Goal: Transaction & Acquisition: Purchase product/service

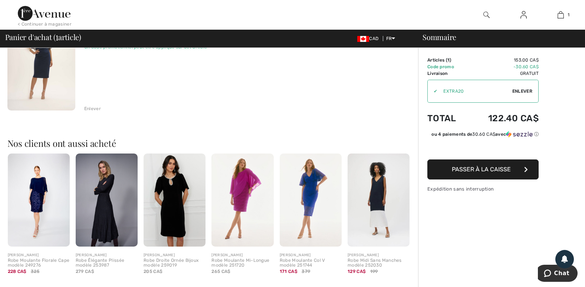
scroll to position [111, 0]
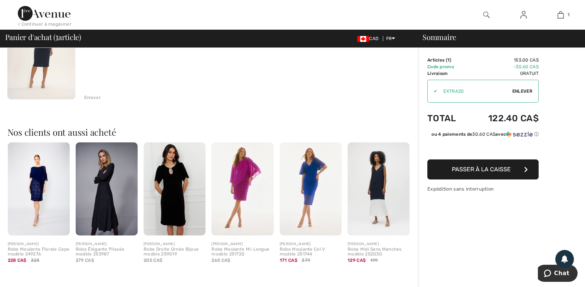
click at [318, 180] on img at bounding box center [311, 188] width 62 height 93
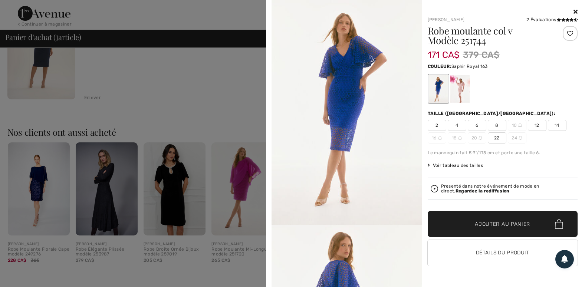
click at [576, 11] on icon at bounding box center [576, 12] width 4 height 6
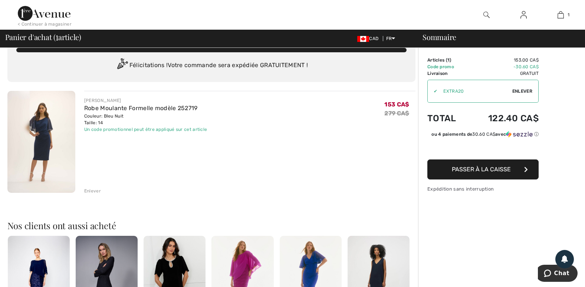
scroll to position [0, 0]
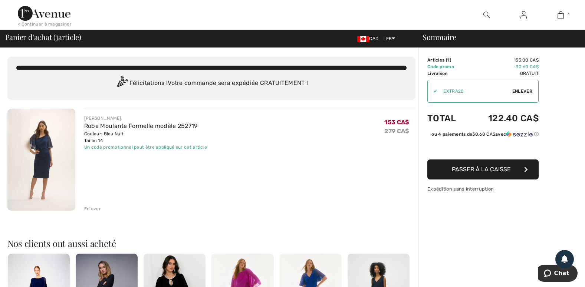
click at [39, 145] on img at bounding box center [41, 160] width 68 height 102
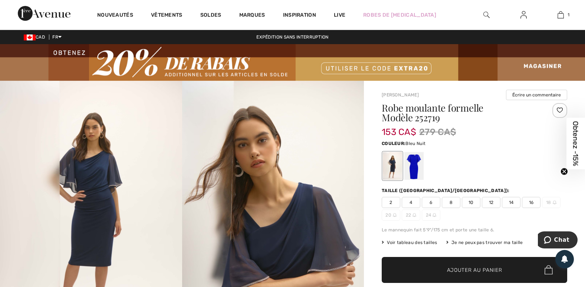
click at [426, 240] on span "Voir tableau des tailles" at bounding box center [410, 242] width 56 height 7
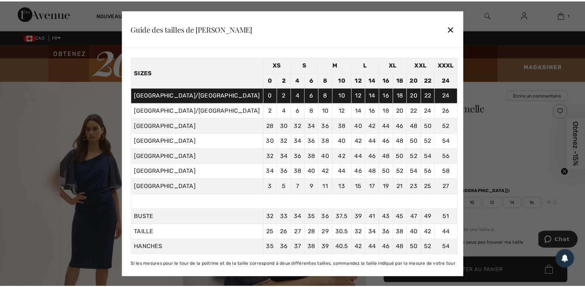
scroll to position [48, 0]
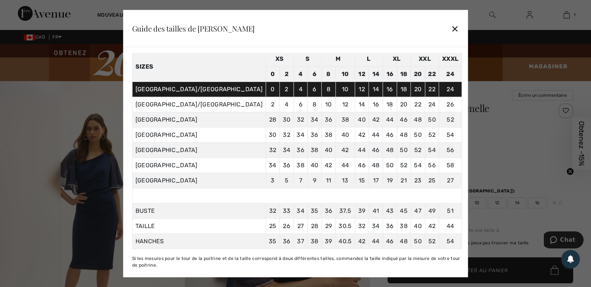
click at [451, 27] on div "✕" at bounding box center [455, 29] width 8 height 16
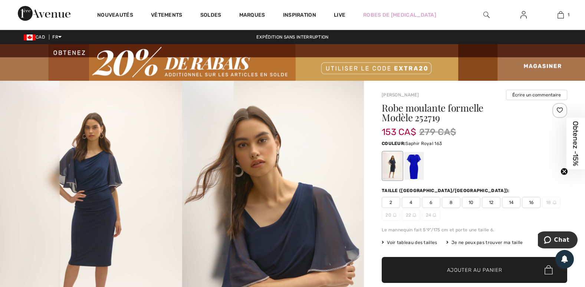
click at [411, 165] on div at bounding box center [413, 166] width 19 height 28
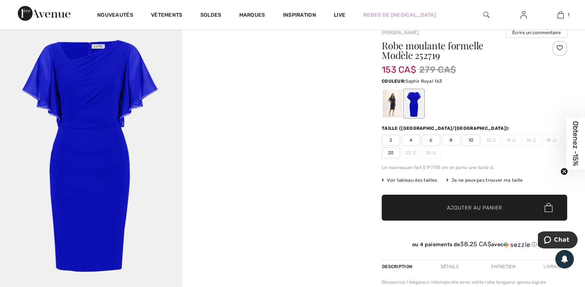
scroll to position [74, 0]
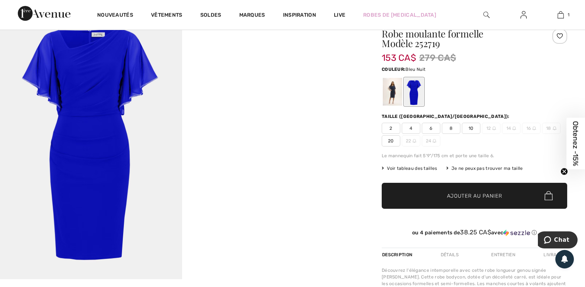
click at [390, 93] on div at bounding box center [392, 92] width 19 height 28
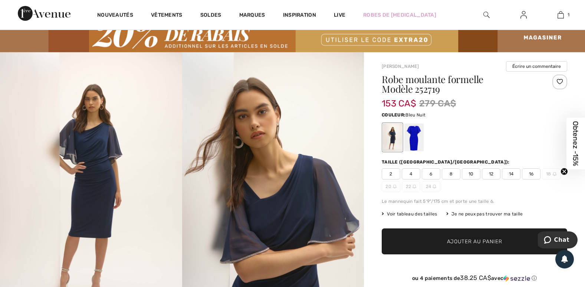
scroll to position [0, 0]
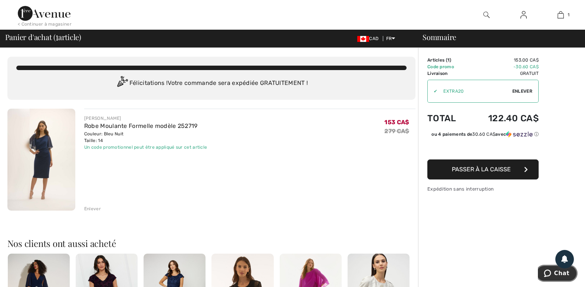
click at [564, 275] on span "Chat" at bounding box center [561, 273] width 15 height 7
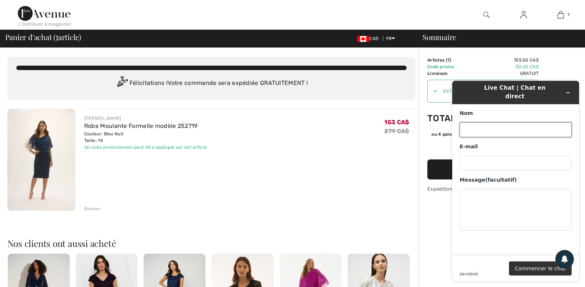
click at [500, 122] on input "Nom" at bounding box center [516, 129] width 112 height 15
type input "France Lavoie"
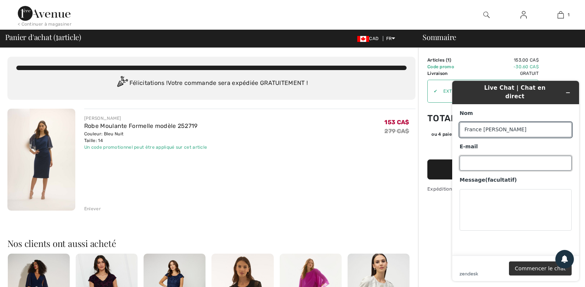
type input "fralavoi@hotmail.com"
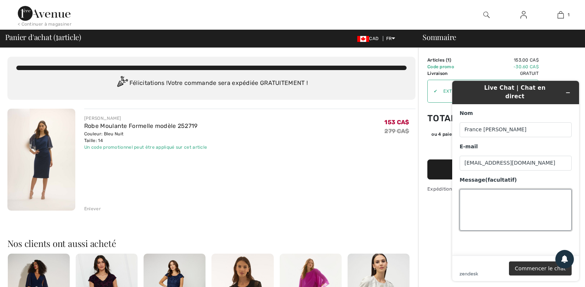
click at [505, 191] on textarea "Message (facultatif)" at bounding box center [516, 210] width 112 height 42
click at [266, 160] on div "JOSEPH RIBKOFF Robe Moulante Formelle modèle 252719 Couleur: Bleu Nuit Taille: …" at bounding box center [249, 161] width 331 height 104
click at [489, 191] on textarea "Message (facultatif)" at bounding box center [516, 210] width 112 height 42
type textarea "Bonjour, Si la taille n'est pas bonne, est-ce facile de l'échanger"
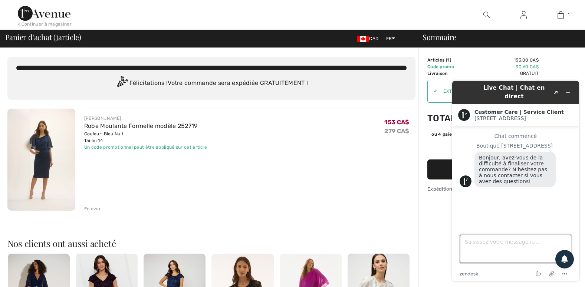
click at [484, 244] on textarea "Saisissez votre message ici..." at bounding box center [515, 249] width 111 height 28
type textarea "Bonjour,"
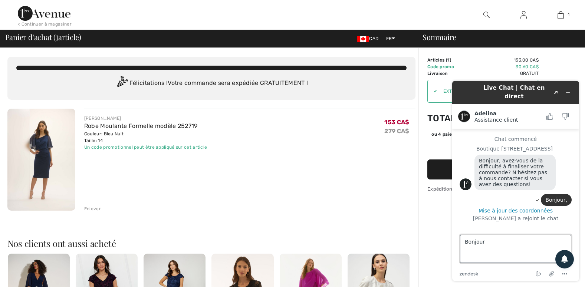
type textarea "Bonjour,"
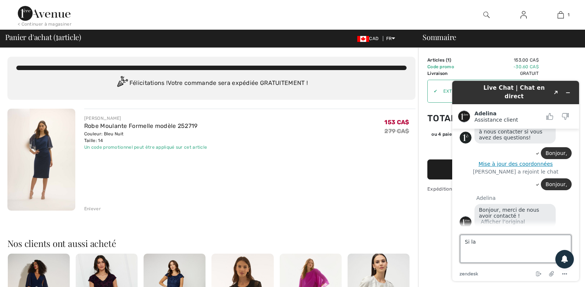
scroll to position [45, 0]
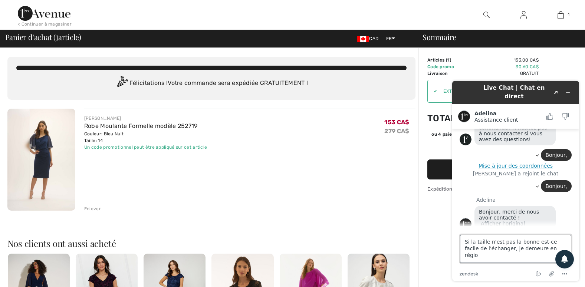
type textarea "Si la taille n'est pas la bonne est-ce facile de l'échanger, je demeure en régi…"
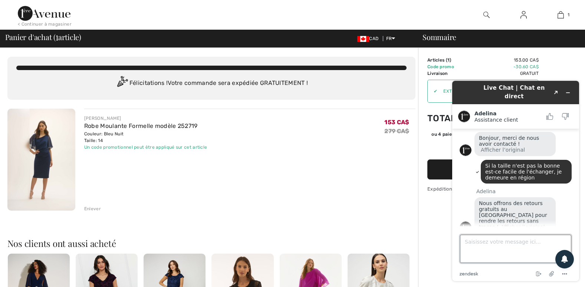
scroll to position [117, 0]
type textarea "Oui, mais c'est une vente finale"
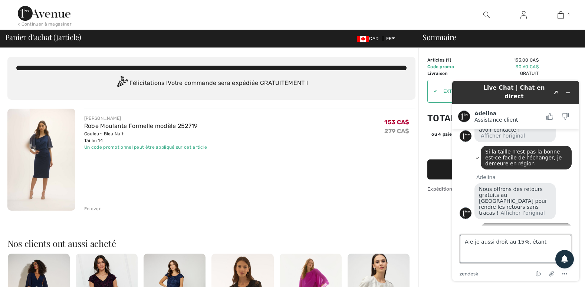
scroll to position [178, 0]
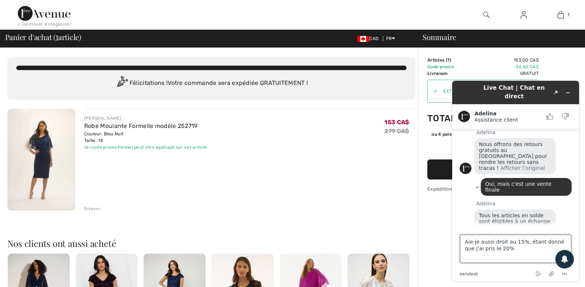
type textarea "Aie-je aussi droit au 15%, étant donné que j'ai pris le 20%?"
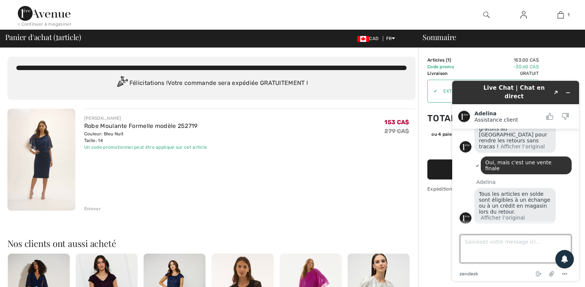
scroll to position [238, 0]
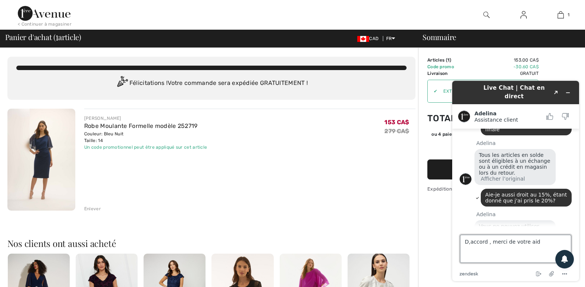
type textarea "D,accord , merci de votre aide"
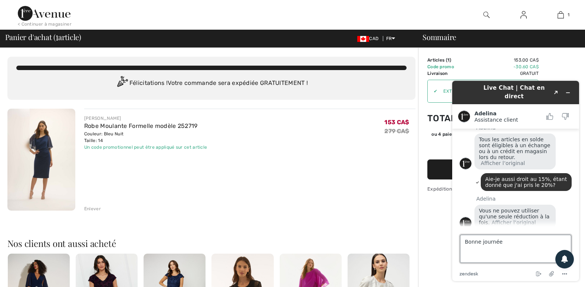
type textarea "Bonne journée!"
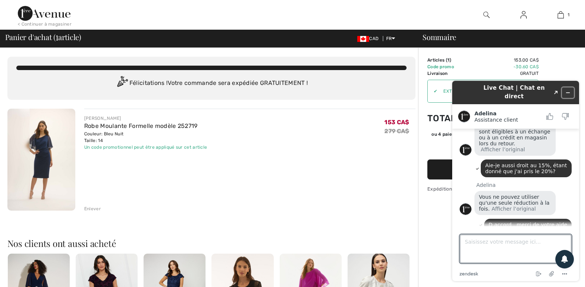
click at [570, 90] on icon "Réduire le widget" at bounding box center [567, 92] width 5 height 5
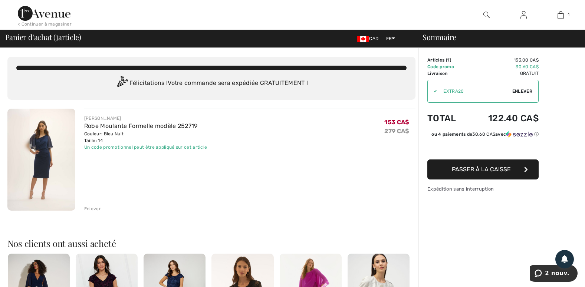
click at [509, 172] on span "Passer à la caisse" at bounding box center [481, 169] width 59 height 7
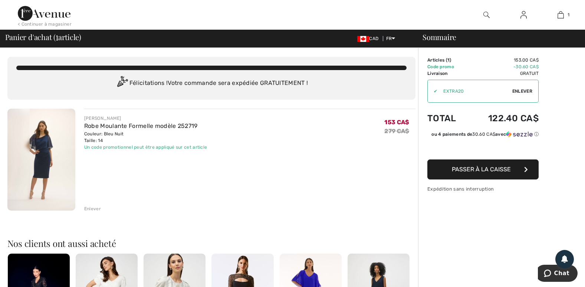
click at [65, 154] on img at bounding box center [41, 160] width 68 height 102
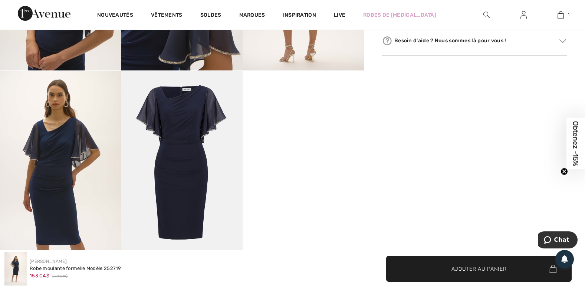
scroll to position [482, 0]
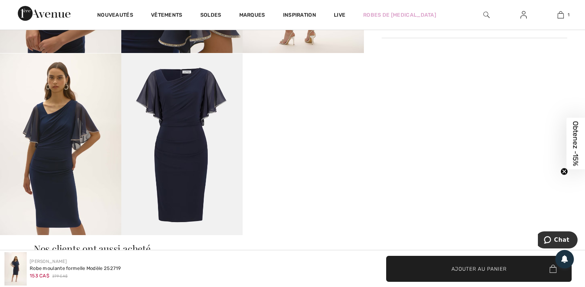
click at [186, 166] on img at bounding box center [181, 144] width 121 height 182
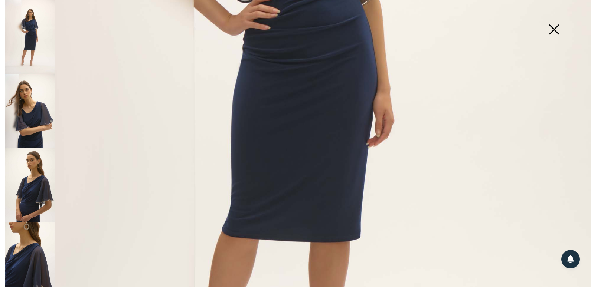
scroll to position [297, 0]
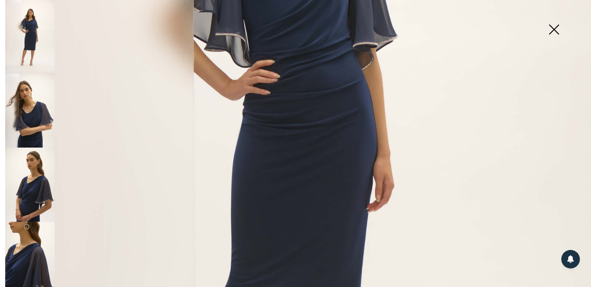
click at [552, 30] on img at bounding box center [553, 30] width 37 height 38
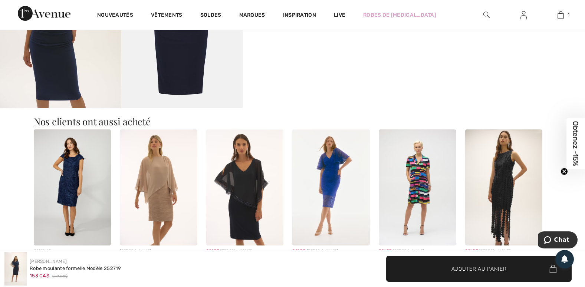
scroll to position [631, 0]
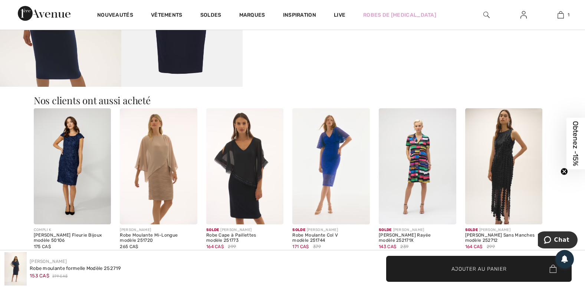
click at [262, 159] on img at bounding box center [245, 166] width 78 height 116
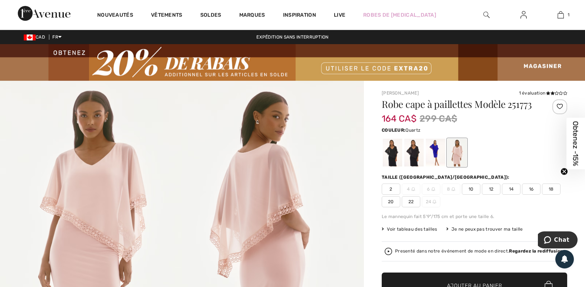
scroll to position [37, 0]
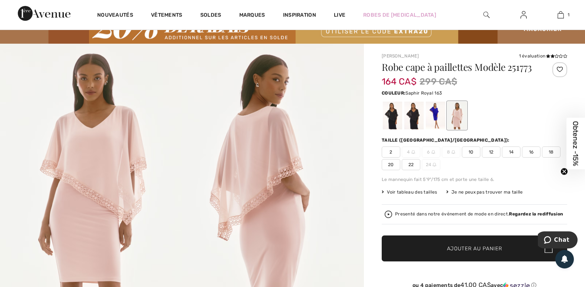
click at [432, 116] on div at bounding box center [435, 116] width 19 height 28
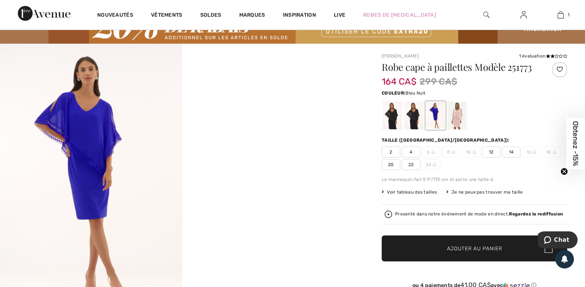
click at [411, 121] on div at bounding box center [413, 116] width 19 height 28
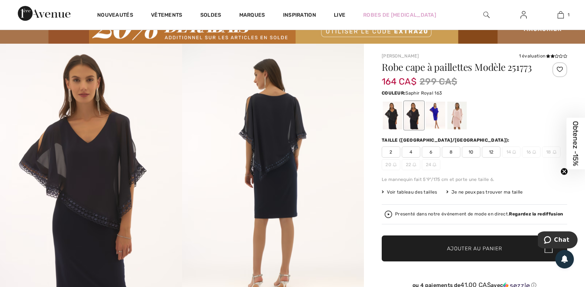
click at [436, 114] on div at bounding box center [435, 116] width 19 height 28
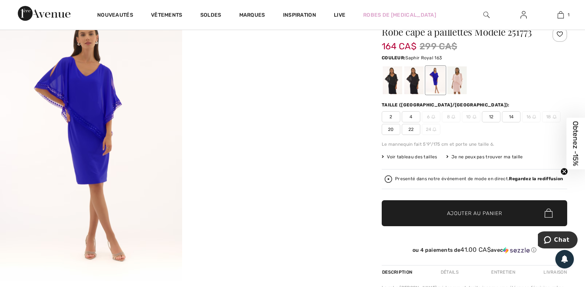
scroll to position [74, 0]
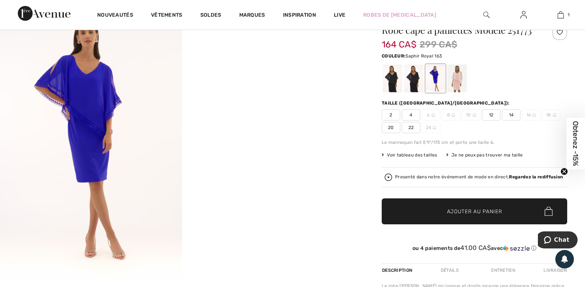
click at [125, 139] on img at bounding box center [91, 143] width 182 height 273
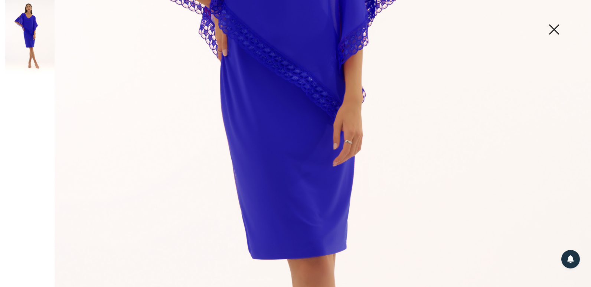
scroll to position [334, 0]
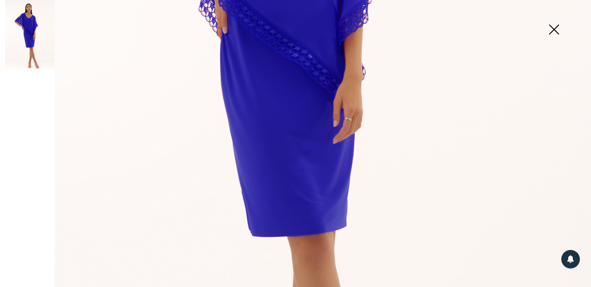
click at [551, 31] on img at bounding box center [553, 30] width 37 height 38
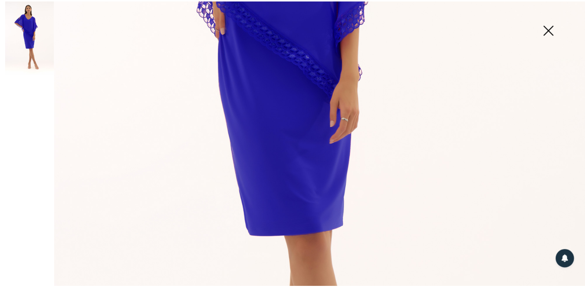
scroll to position [74, 0]
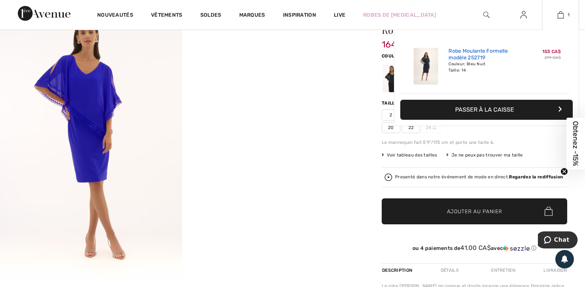
click at [469, 52] on link "Robe Moulante Formelle modèle 252719" at bounding box center [485, 54] width 73 height 13
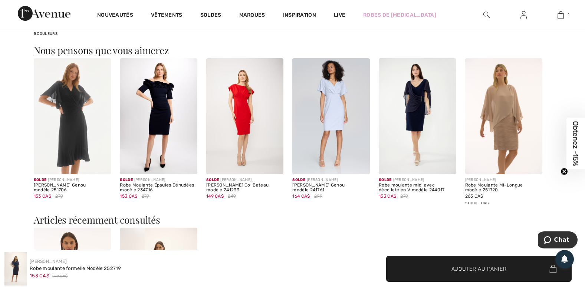
scroll to position [853, 0]
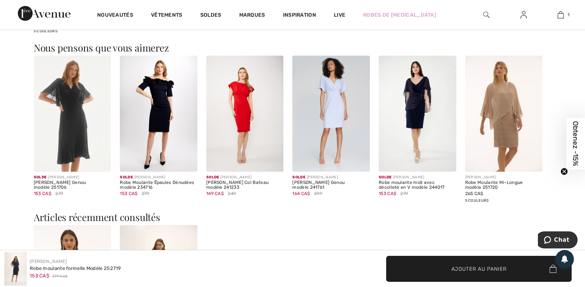
click at [417, 138] on img at bounding box center [418, 114] width 78 height 116
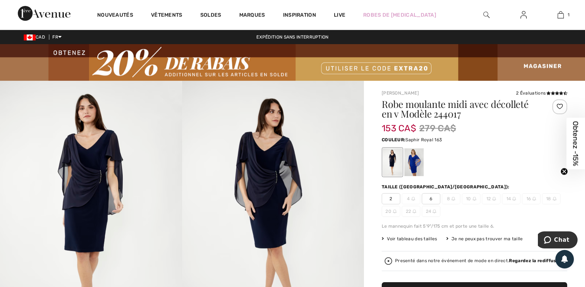
click at [416, 162] on div at bounding box center [413, 162] width 19 height 28
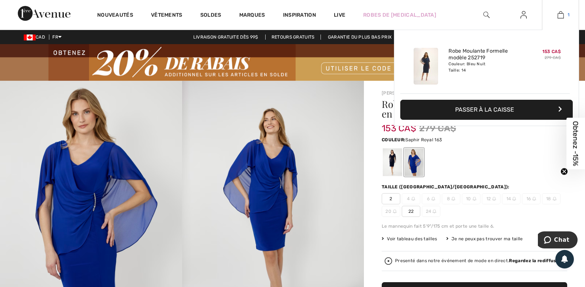
click at [562, 14] on img at bounding box center [561, 14] width 6 height 9
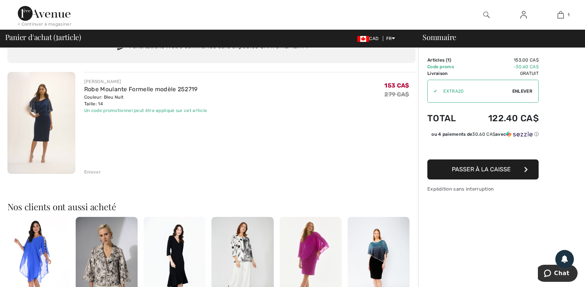
scroll to position [37, 0]
click at [39, 125] on img at bounding box center [41, 123] width 68 height 102
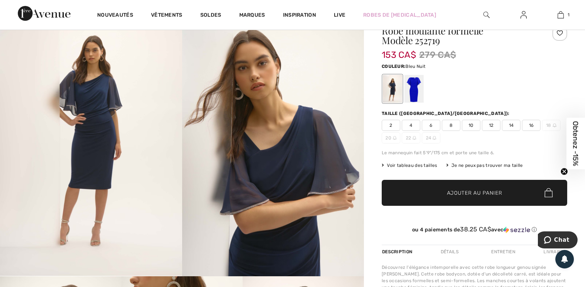
scroll to position [74, 0]
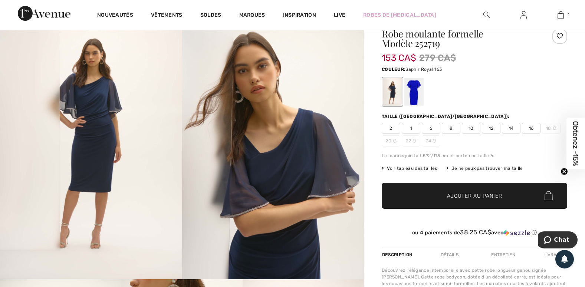
click at [415, 95] on div at bounding box center [413, 92] width 19 height 28
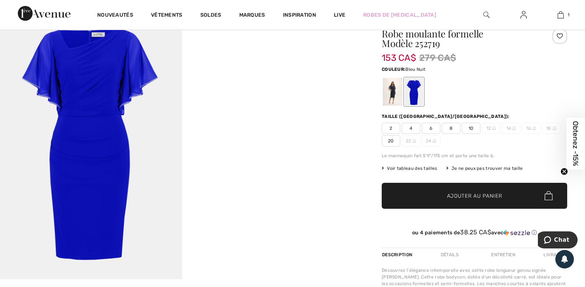
click at [391, 89] on div at bounding box center [392, 92] width 19 height 28
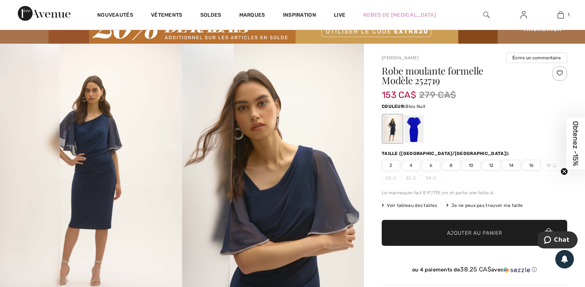
scroll to position [0, 0]
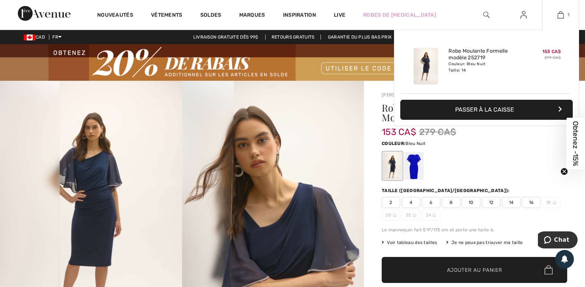
click at [565, 17] on link "1" at bounding box center [560, 14] width 36 height 9
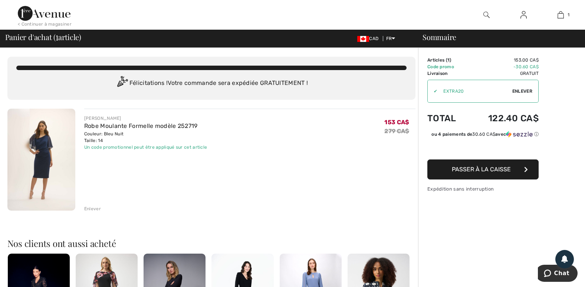
click at [516, 174] on button "Passer à la caisse" at bounding box center [482, 170] width 111 height 20
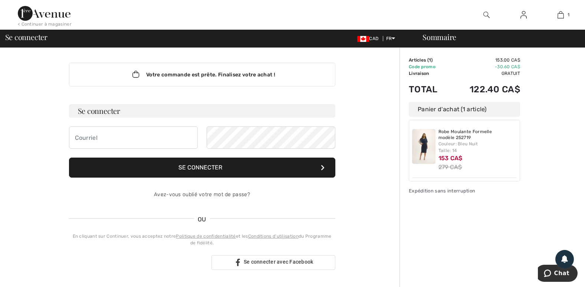
click at [430, 140] on img at bounding box center [423, 146] width 23 height 35
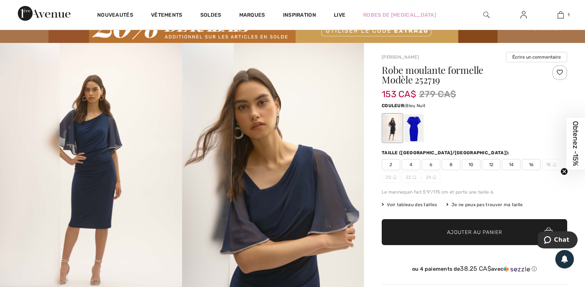
scroll to position [37, 0]
